Goal: Task Accomplishment & Management: Manage account settings

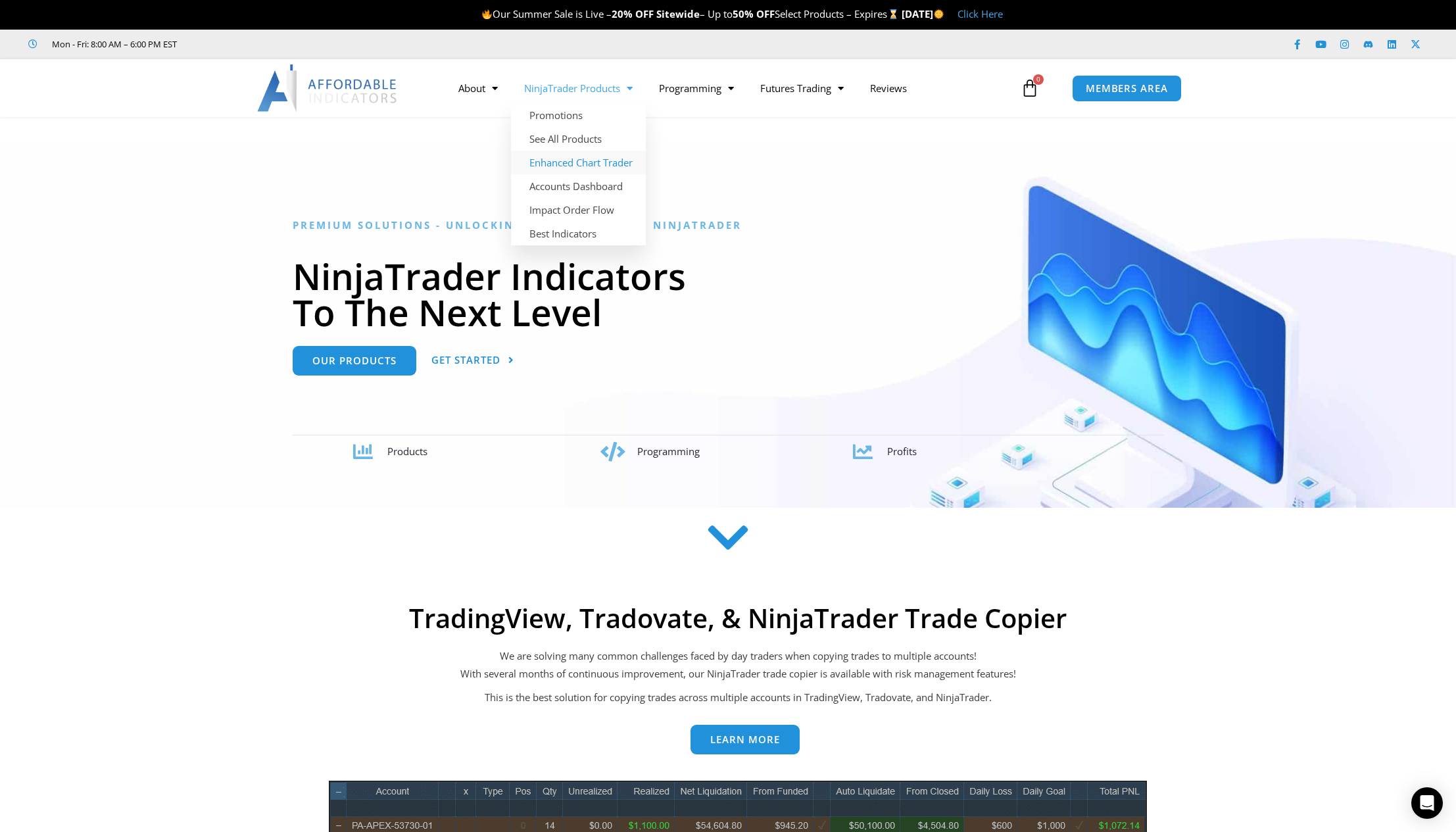
click at [568, 162] on link "Enhanced Chart Trader" at bounding box center [578, 162] width 135 height 24
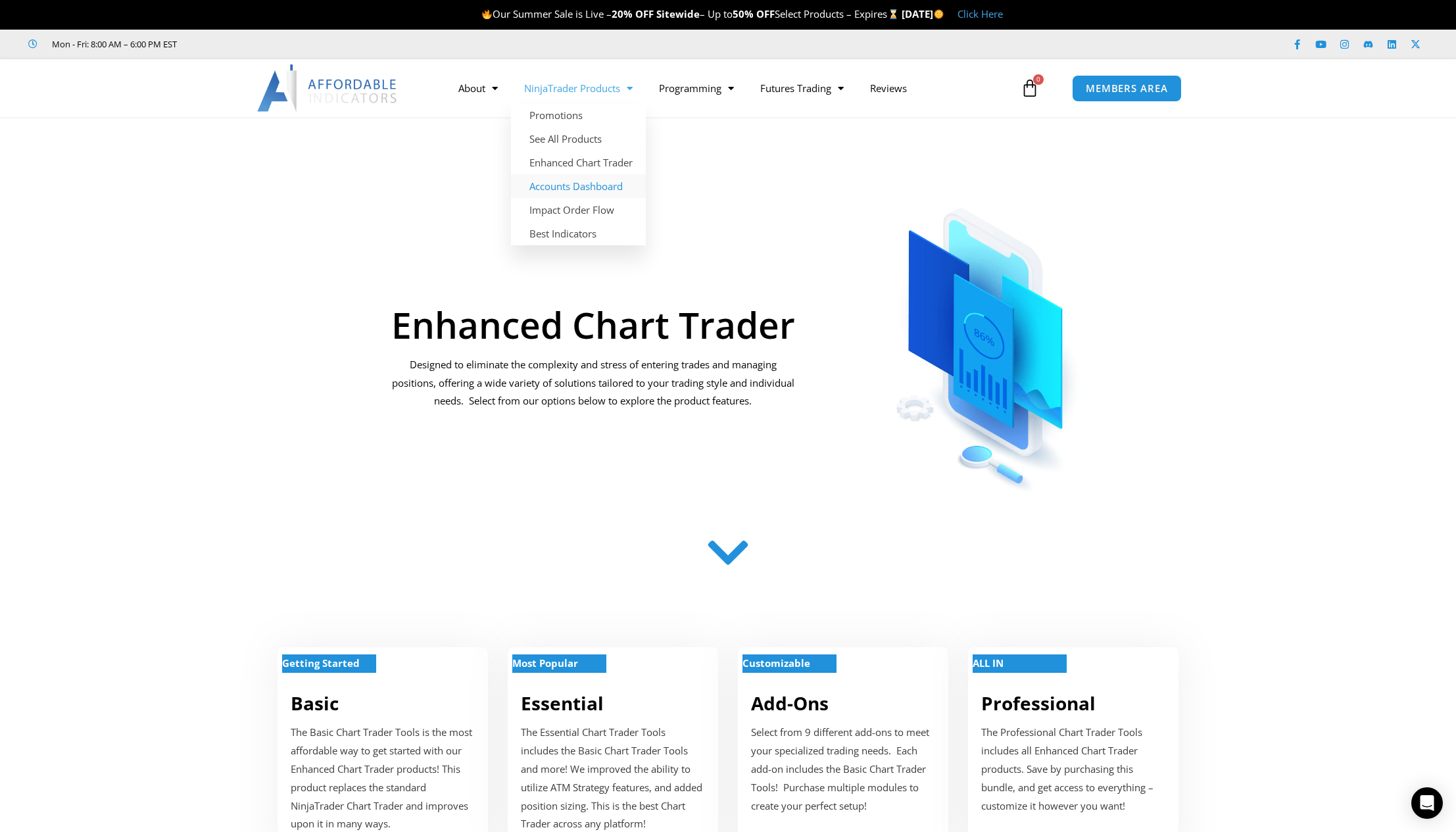
click at [572, 186] on link "Accounts Dashboard" at bounding box center [578, 186] width 135 height 24
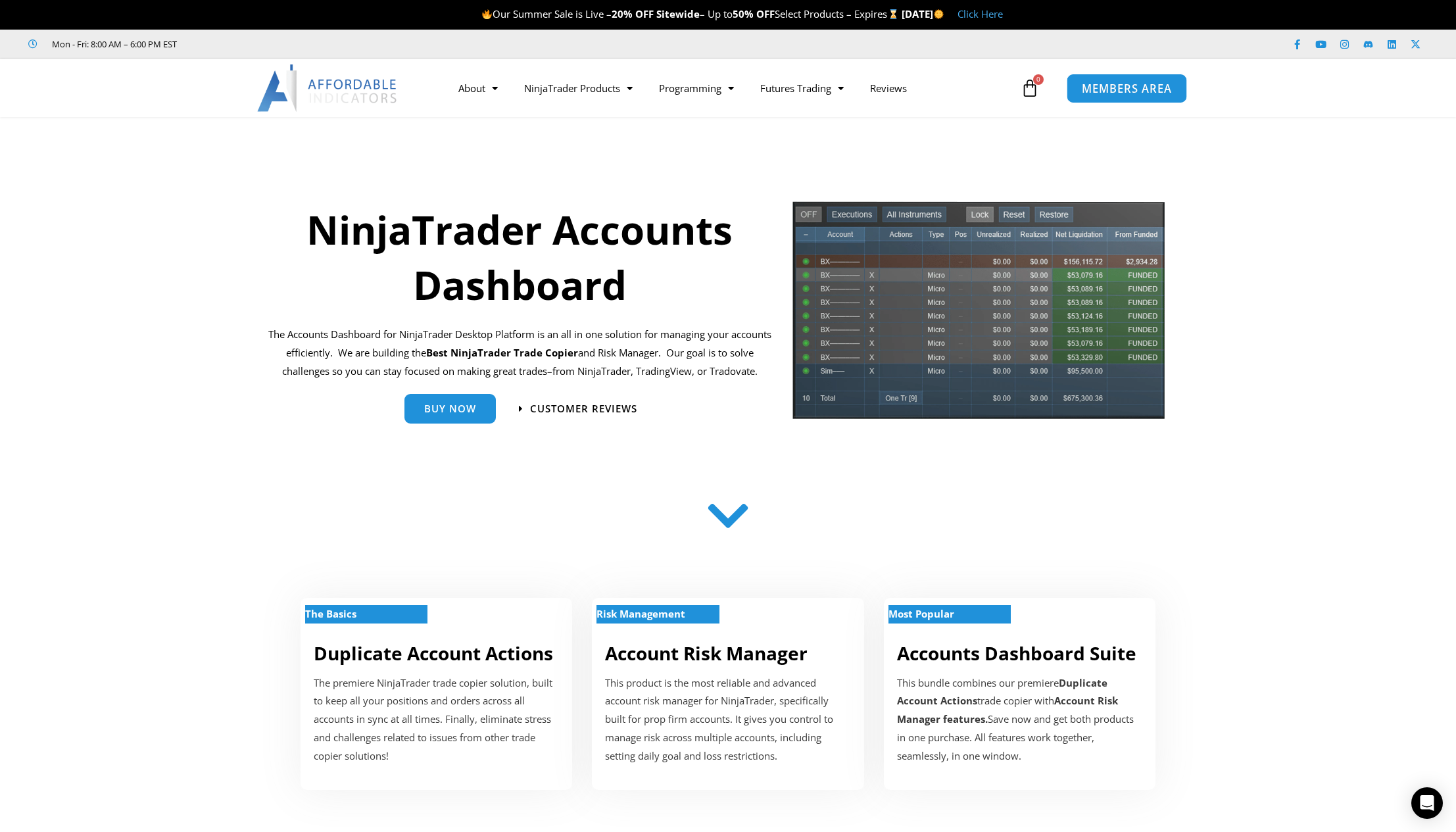
click at [1134, 89] on span "MEMBERS AREA" at bounding box center [1127, 88] width 90 height 11
click at [1133, 90] on span "MEMBERS AREA" at bounding box center [1127, 88] width 90 height 11
click at [1126, 92] on span "MEMBERS AREA" at bounding box center [1127, 88] width 90 height 11
click at [1114, 83] on span "MEMBERS AREA" at bounding box center [1127, 88] width 90 height 11
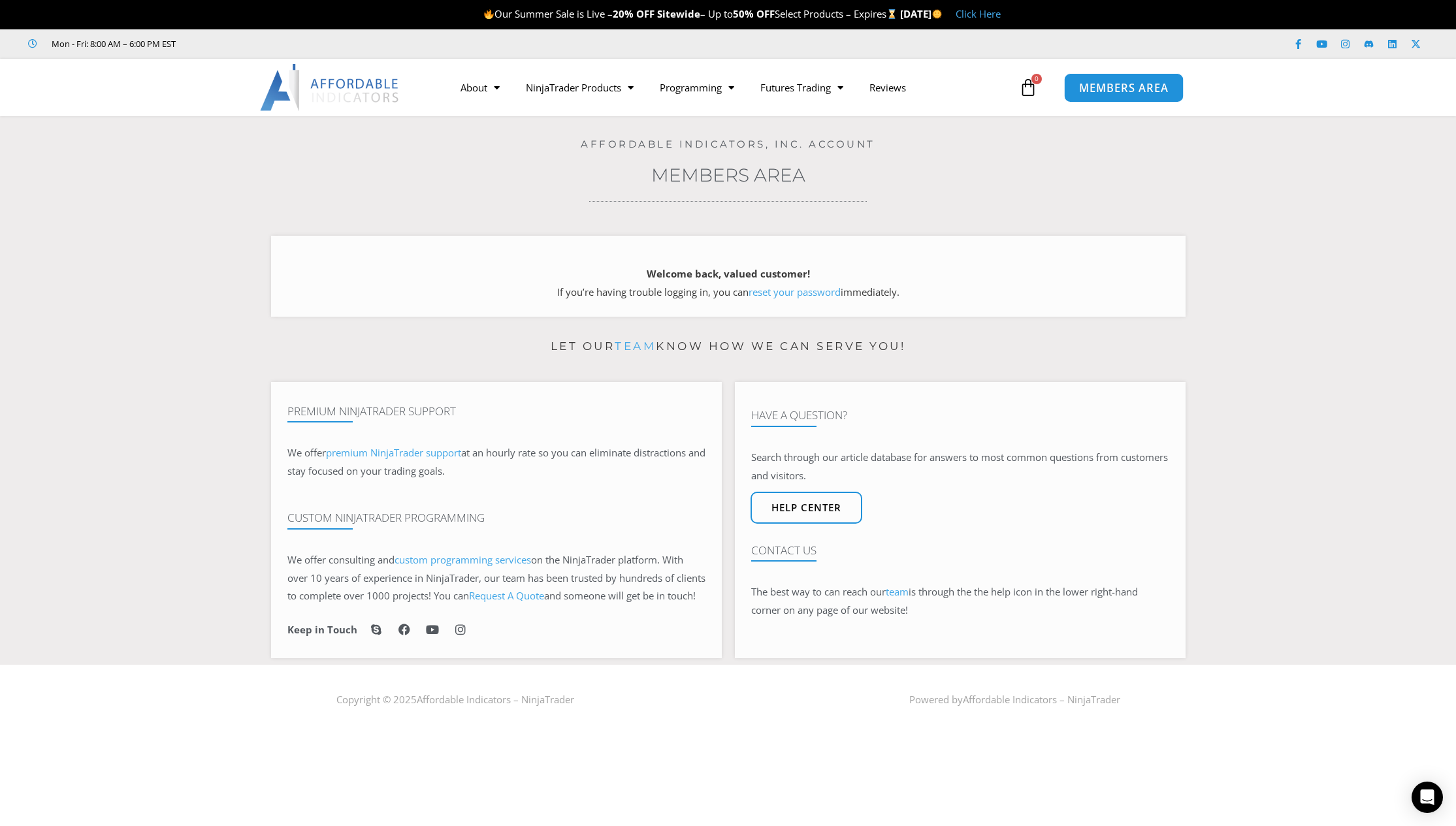
click at [1119, 87] on span "MEMBERS AREA" at bounding box center [1124, 88] width 89 height 11
click at [336, 85] on img at bounding box center [330, 88] width 141 height 47
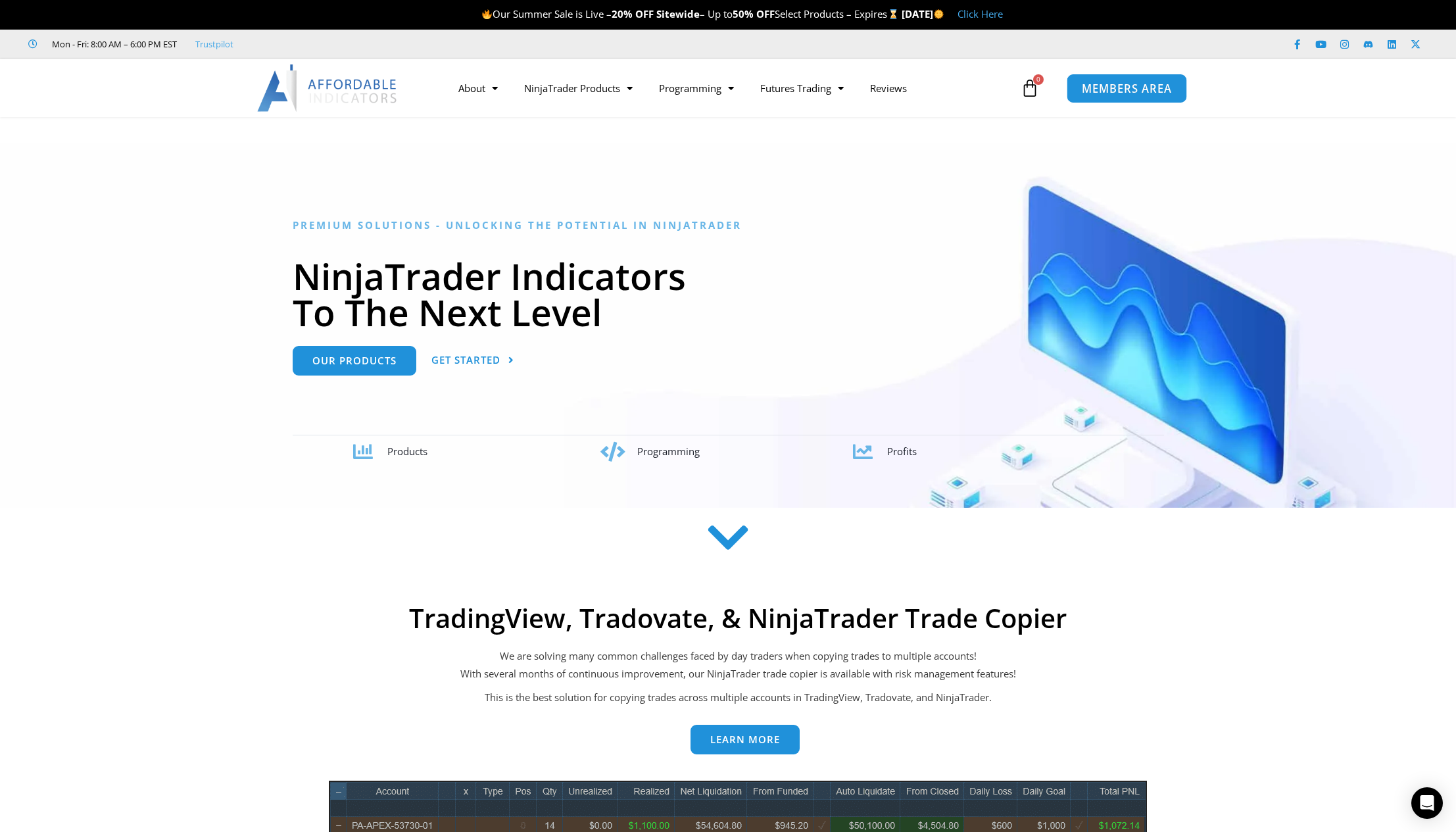
click at [1144, 90] on span "MEMBERS AREA" at bounding box center [1127, 88] width 90 height 11
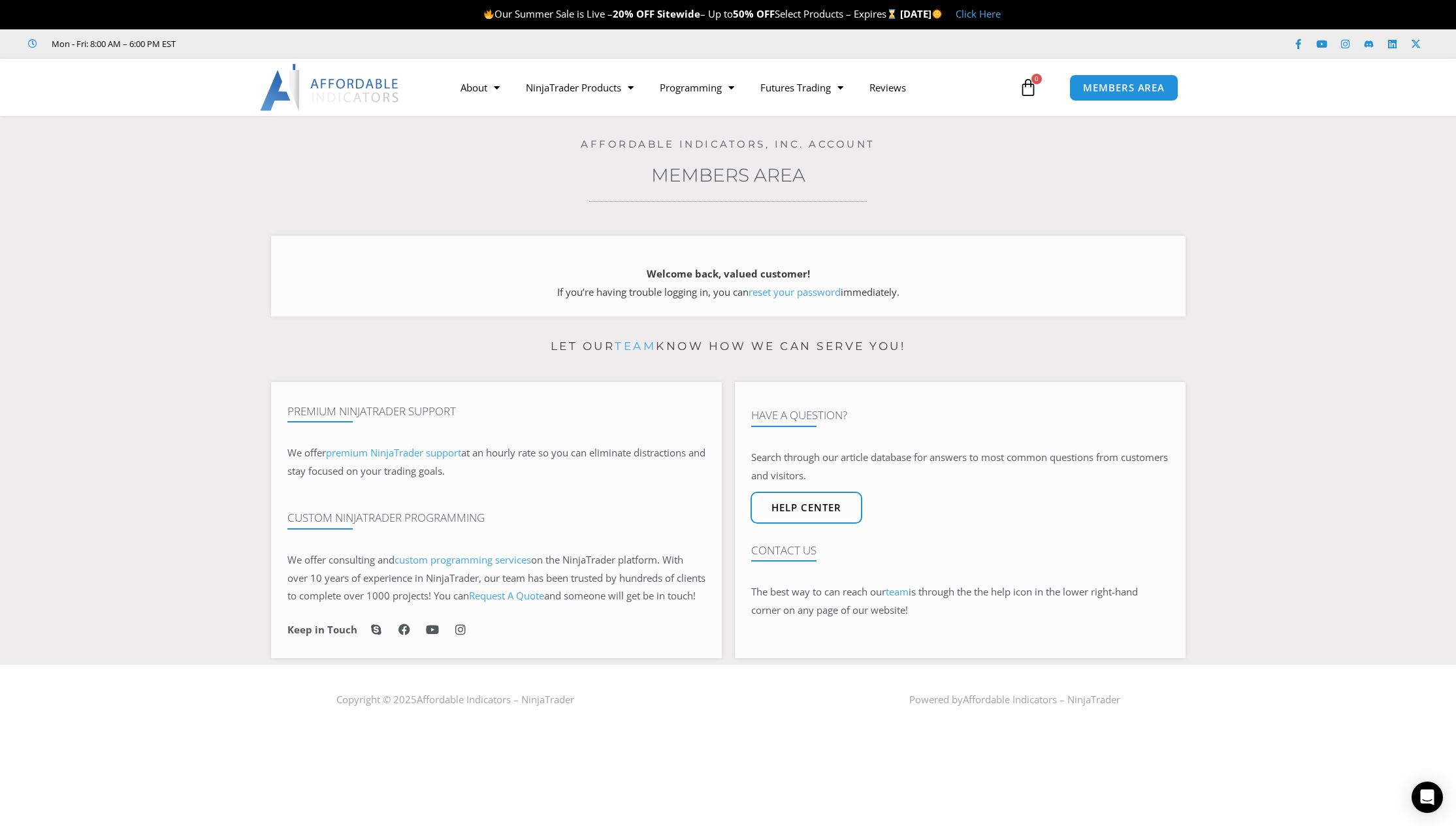
click at [748, 167] on link "Members Area" at bounding box center [728, 175] width 154 height 22
click at [1028, 91] on icon at bounding box center [1028, 87] width 18 height 18
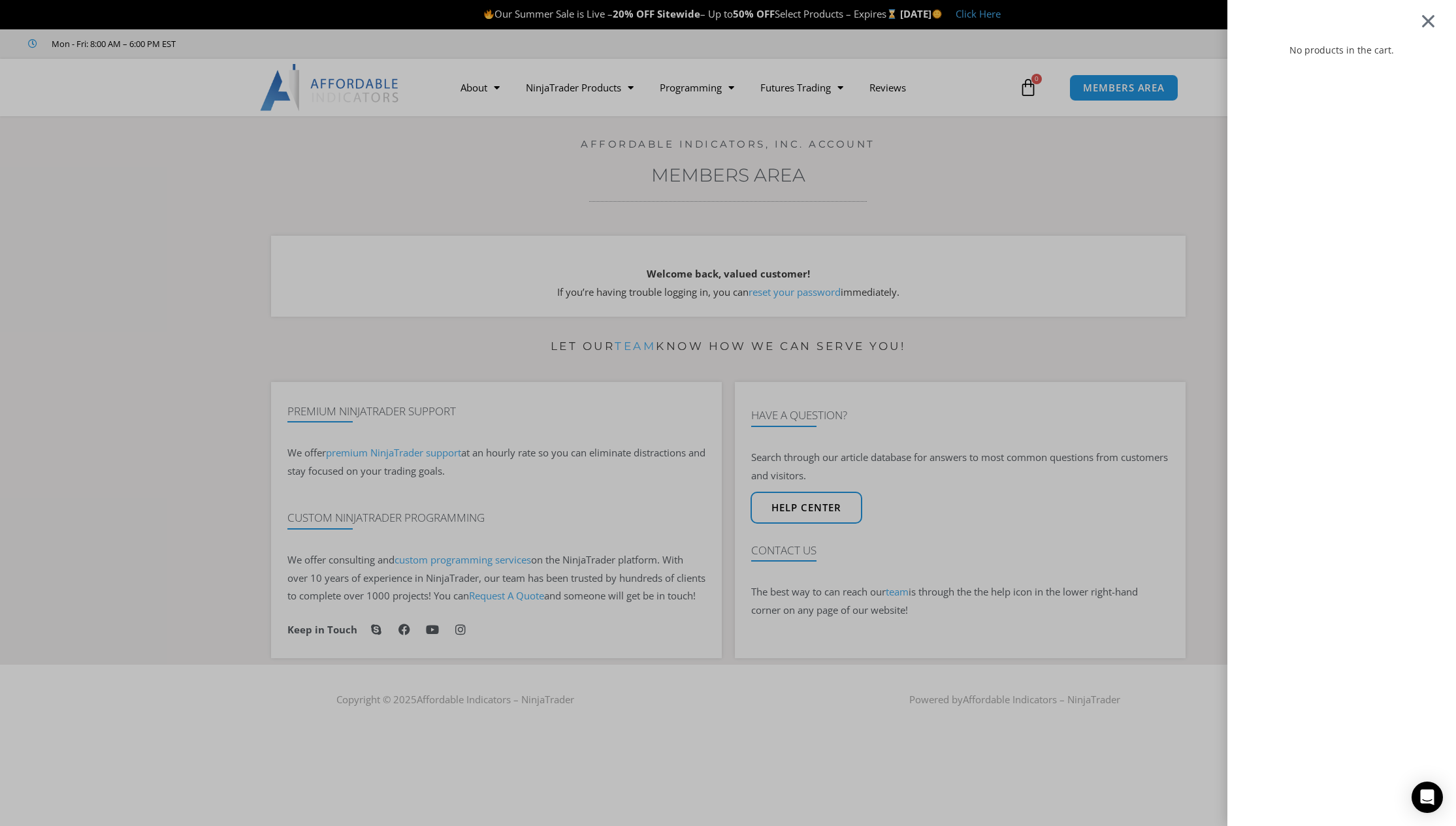
click at [1435, 22] on div at bounding box center [1428, 20] width 16 height 15
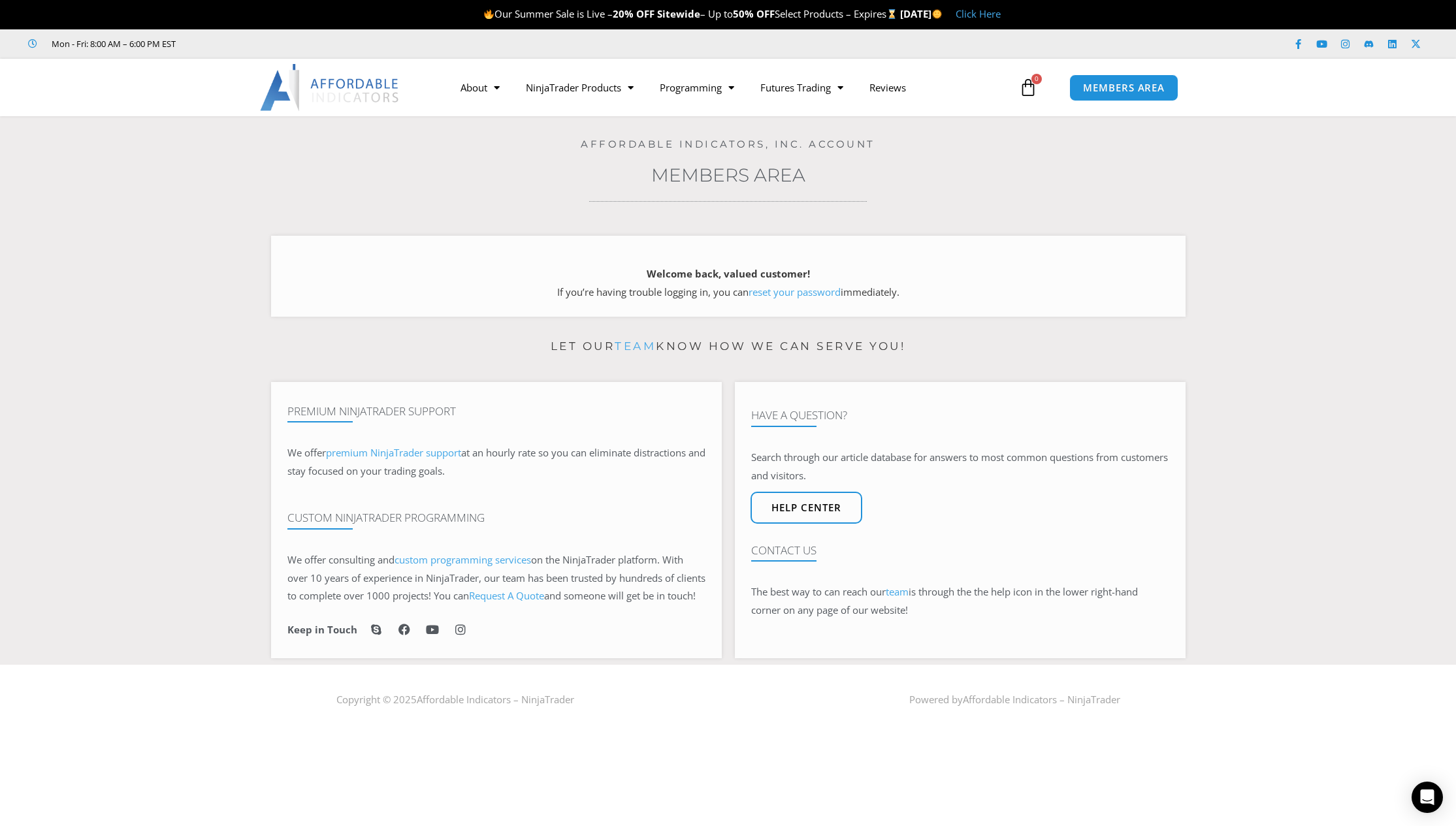
click at [329, 78] on img at bounding box center [330, 88] width 141 height 47
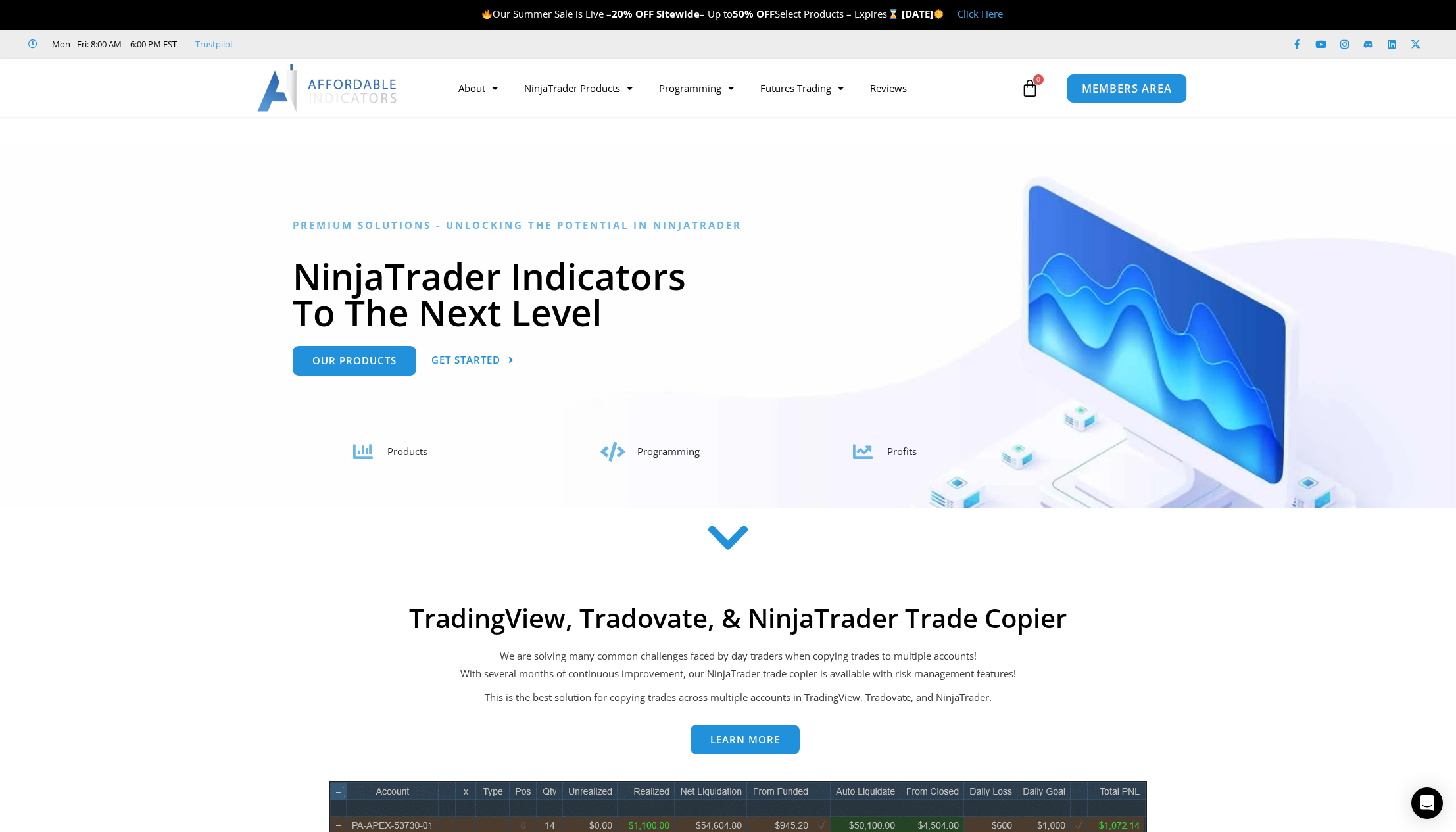
click at [1102, 91] on span "MEMBERS AREA" at bounding box center [1127, 88] width 90 height 11
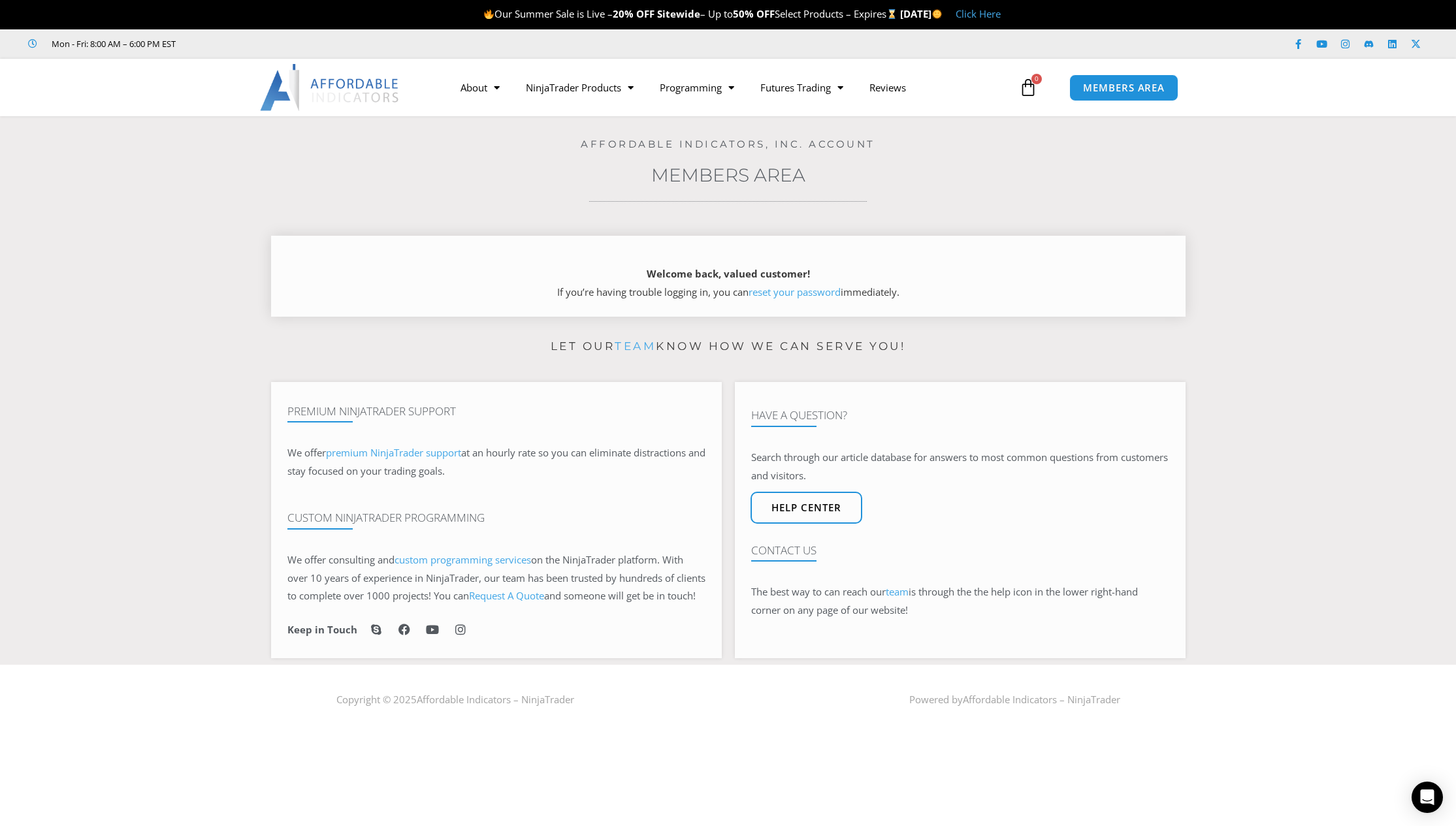
click at [806, 295] on link "reset your password" at bounding box center [794, 292] width 92 height 13
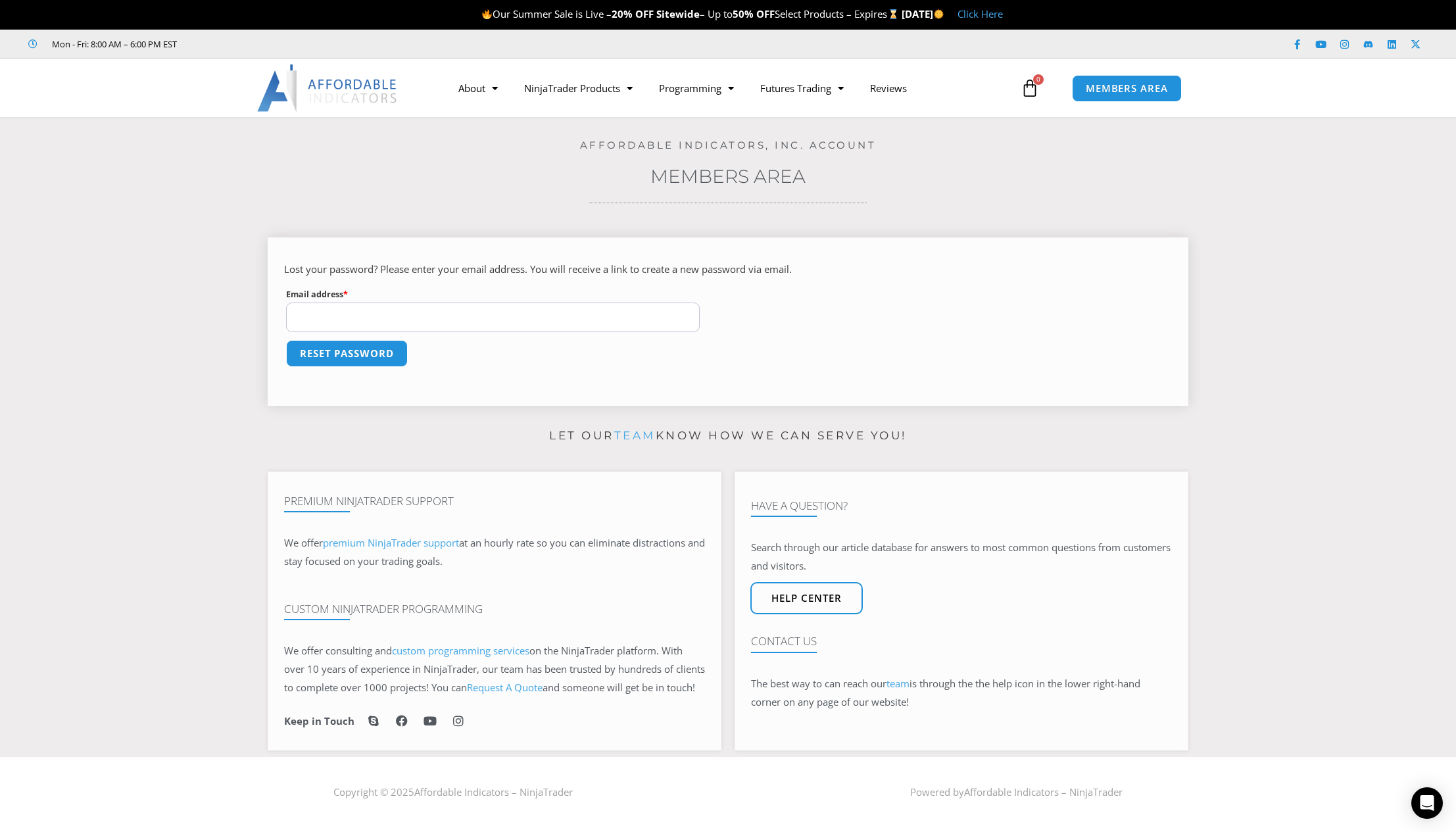
click at [389, 320] on input "Email address * Required" at bounding box center [493, 318] width 413 height 29
type input "**********"
click at [336, 357] on button "Reset password" at bounding box center [347, 353] width 122 height 27
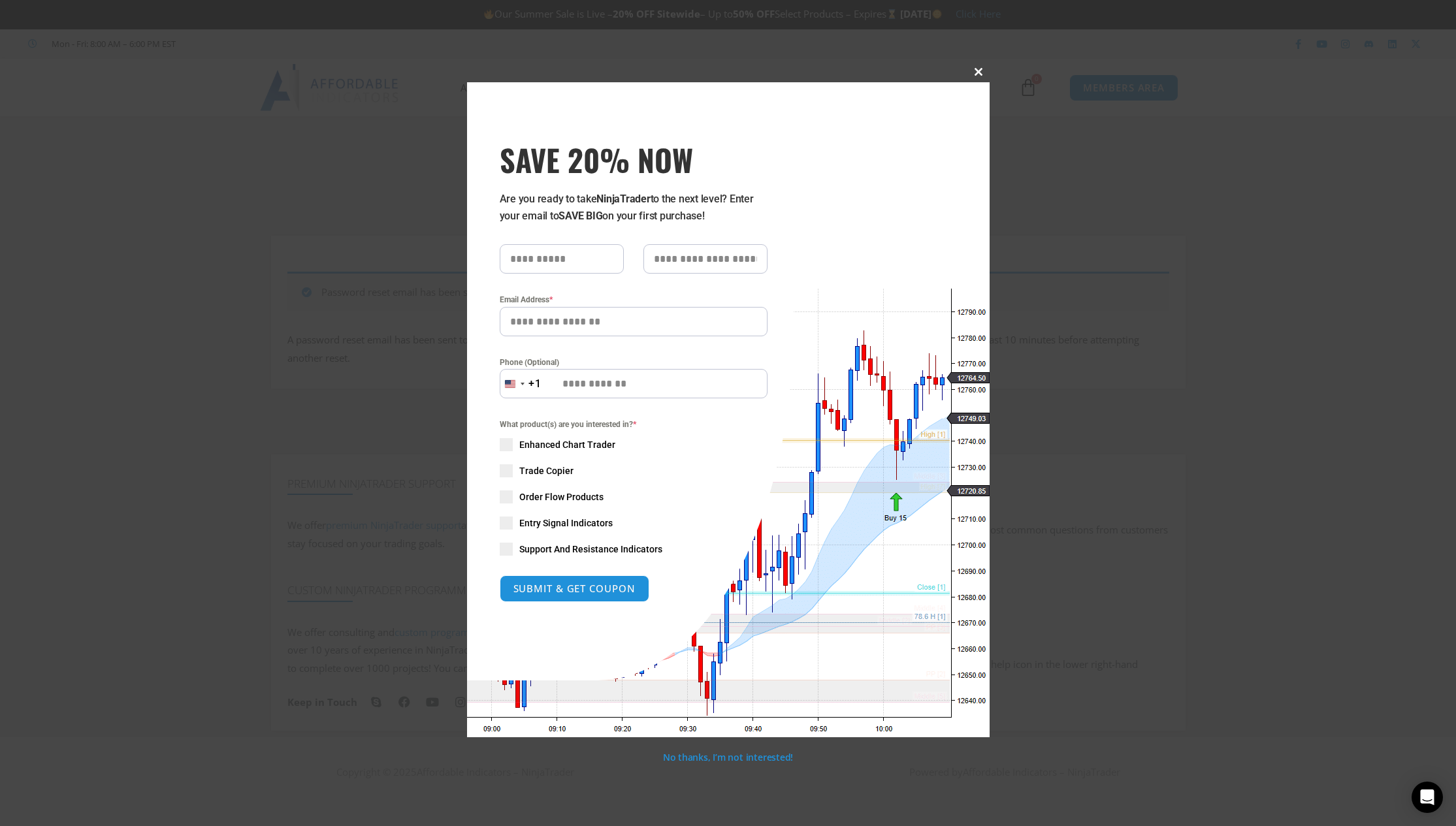
click at [978, 72] on span at bounding box center [980, 72] width 21 height 8
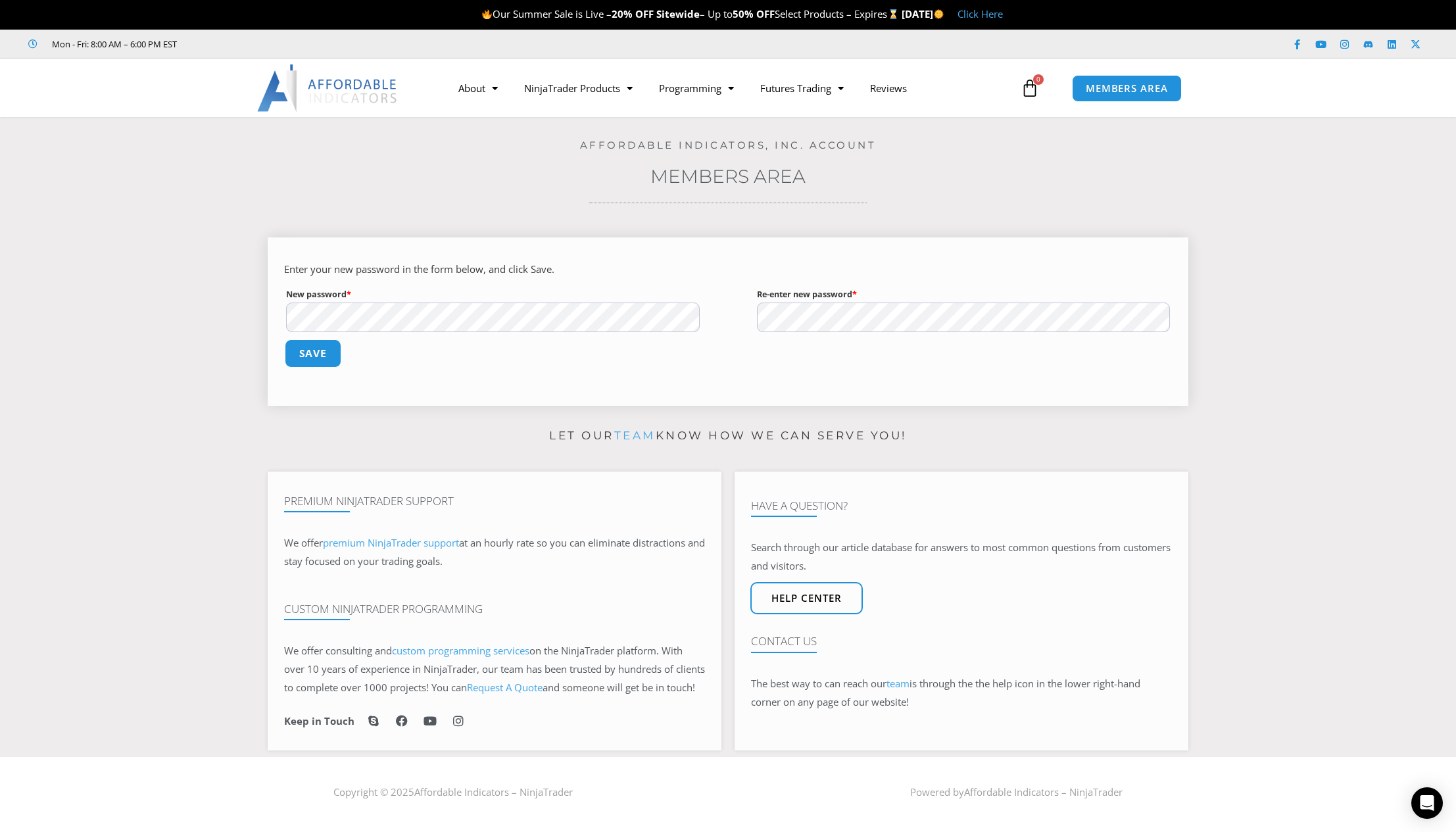
click at [304, 360] on button "Save" at bounding box center [313, 354] width 56 height 29
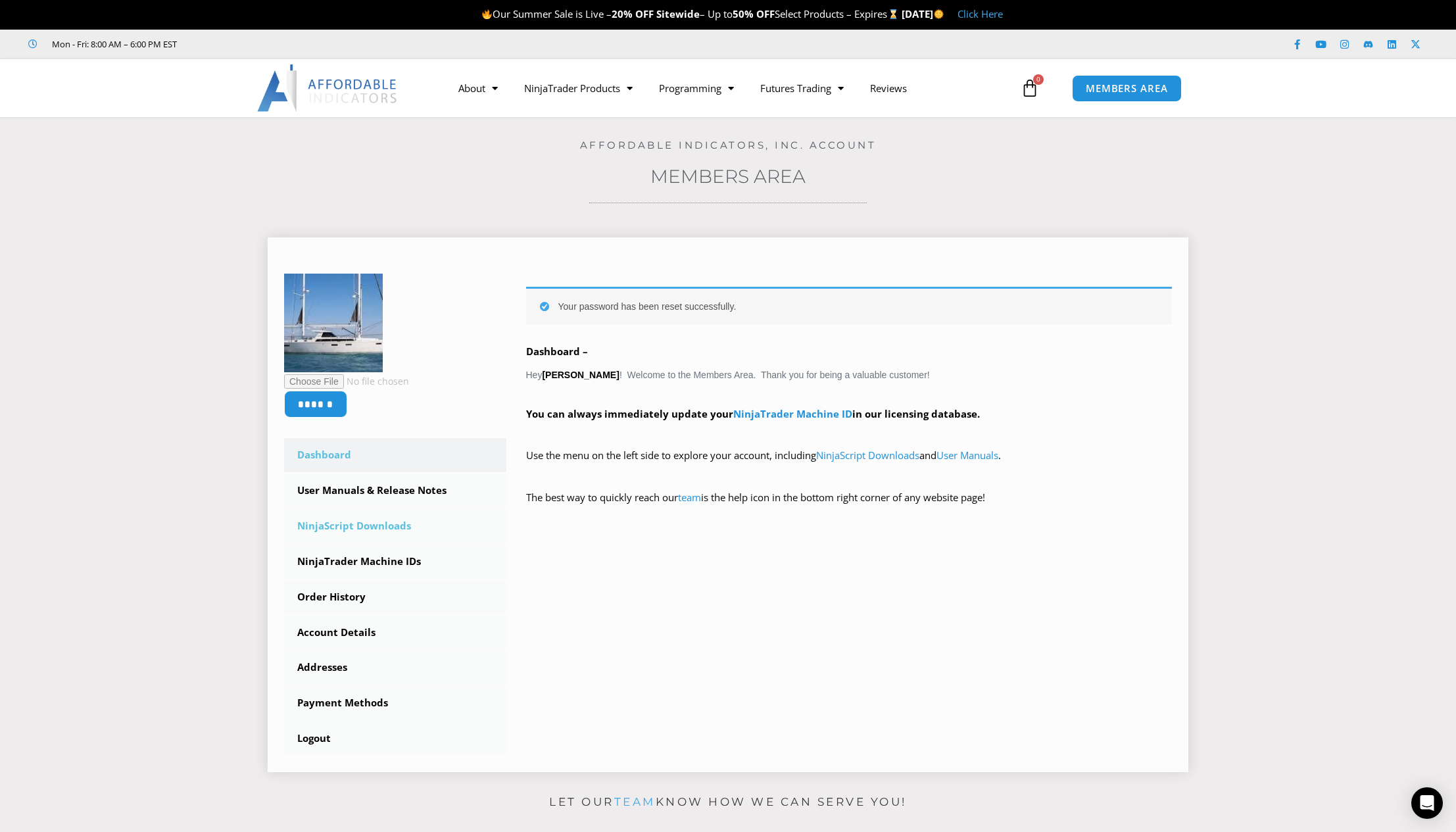
click at [388, 523] on link "NinjaScript Downloads" at bounding box center [395, 527] width 223 height 34
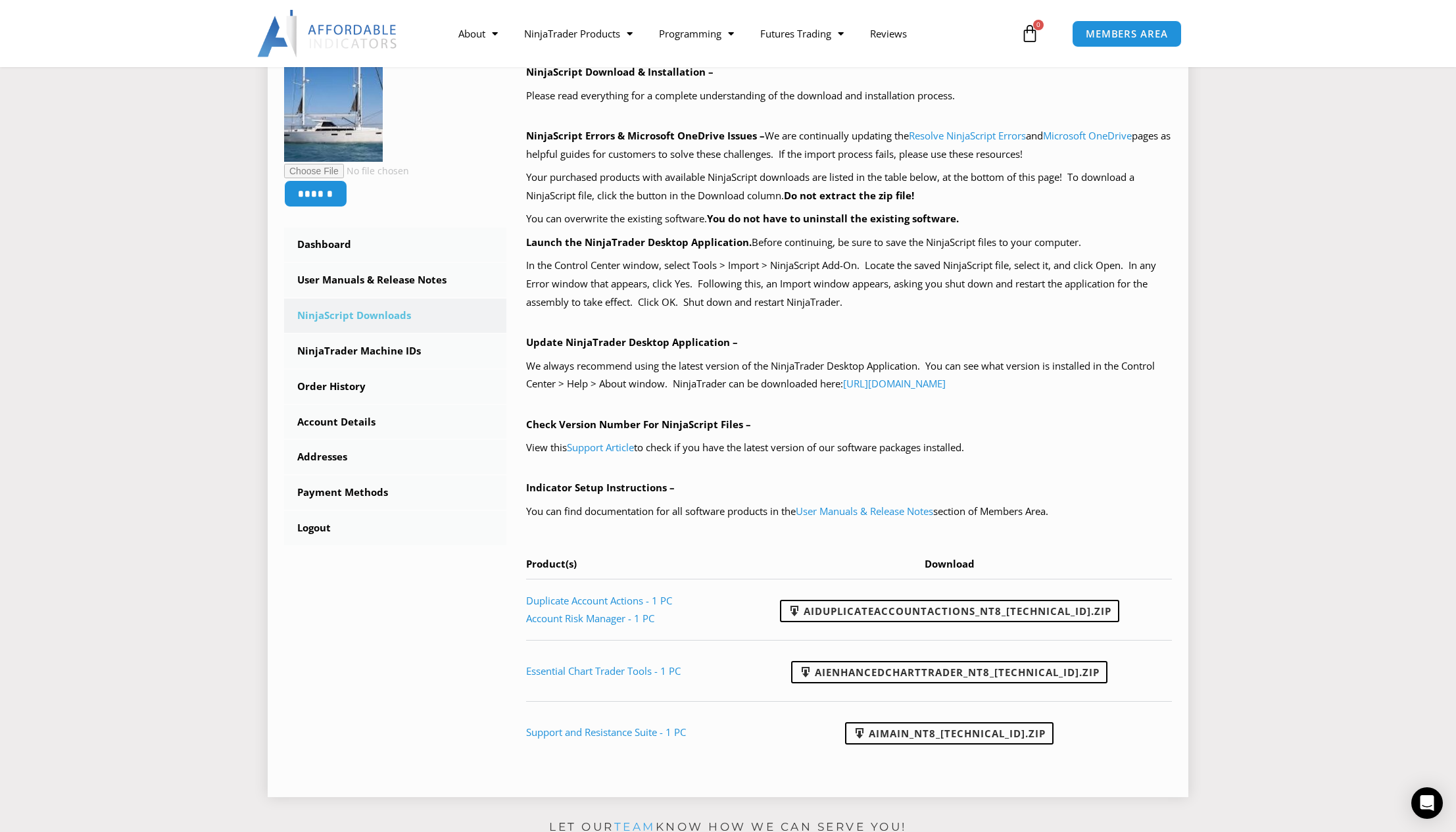
scroll to position [263, 0]
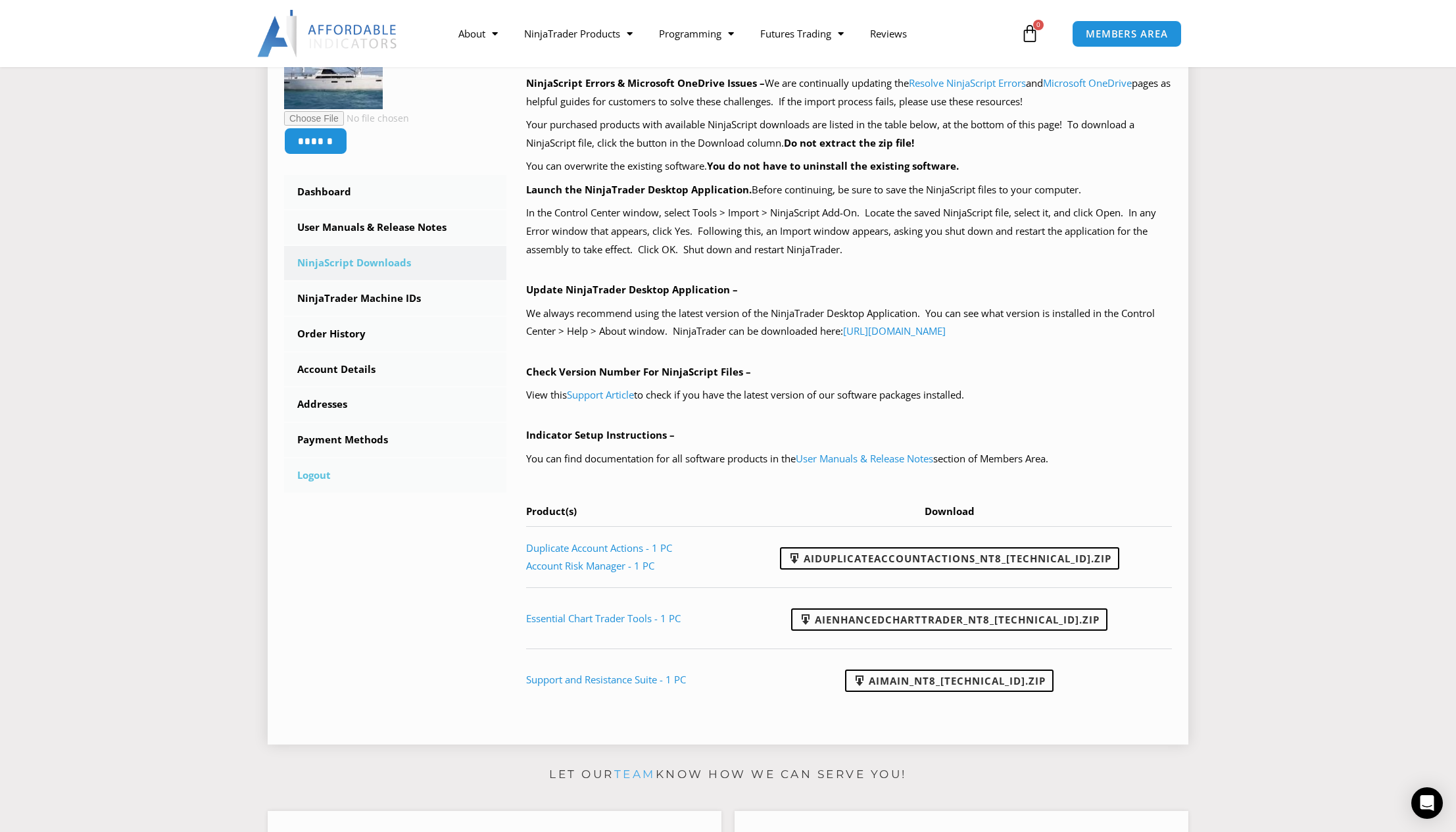
click at [315, 471] on link "Logout" at bounding box center [395, 476] width 223 height 34
